Goal: Information Seeking & Learning: Learn about a topic

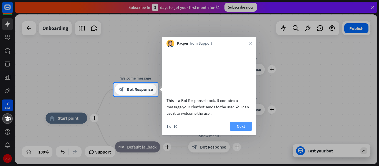
click at [240, 131] on button "Next" at bounding box center [241, 126] width 22 height 9
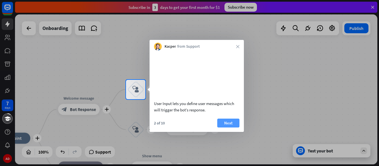
click at [233, 127] on button "Next" at bounding box center [228, 123] width 22 height 9
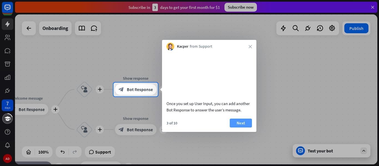
click at [242, 126] on button "Next" at bounding box center [241, 123] width 22 height 9
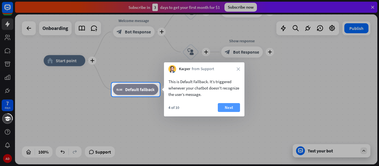
click at [228, 107] on button "Next" at bounding box center [229, 107] width 22 height 9
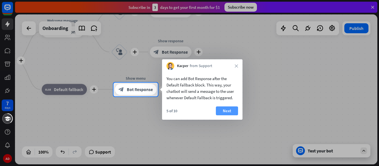
click at [230, 109] on button "Next" at bounding box center [227, 111] width 22 height 9
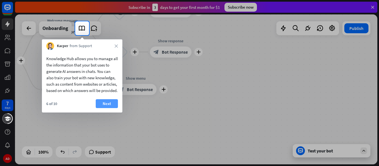
click at [106, 108] on button "Next" at bounding box center [107, 103] width 22 height 9
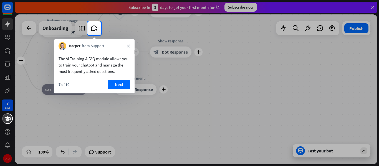
click at [115, 83] on button "Next" at bounding box center [119, 84] width 22 height 9
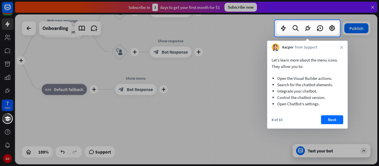
click at [335, 122] on button "Next" at bounding box center [332, 120] width 22 height 9
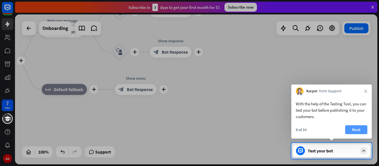
click at [355, 131] on button "Next" at bounding box center [356, 130] width 22 height 9
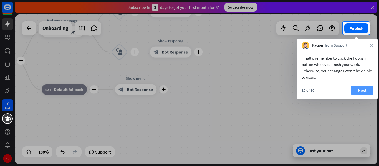
click at [355, 91] on button "Next" at bounding box center [362, 90] width 22 height 9
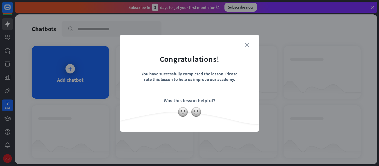
click at [247, 44] on icon "close" at bounding box center [247, 45] width 4 height 4
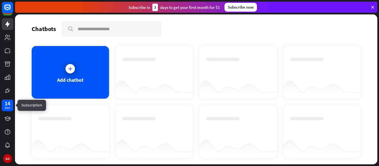
click at [9, 105] on div "14" at bounding box center [8, 103] width 6 height 5
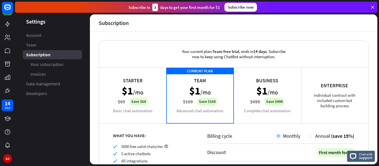
click at [374, 7] on icon at bounding box center [372, 7] width 5 height 5
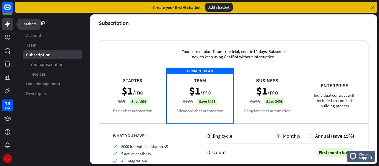
click at [9, 22] on icon at bounding box center [7, 24] width 7 height 7
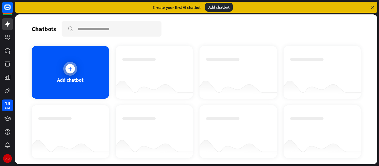
click at [74, 72] on div at bounding box center [70, 69] width 14 height 14
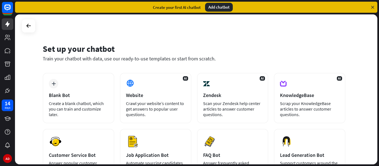
scroll to position [28, 0]
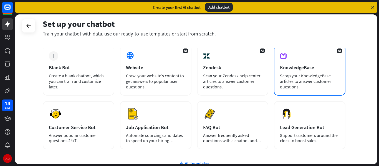
click at [314, 80] on div "Scrap your KnowledgeBase articles to answer customer questions." at bounding box center [309, 81] width 59 height 17
